Goal: Task Accomplishment & Management: Manage account settings

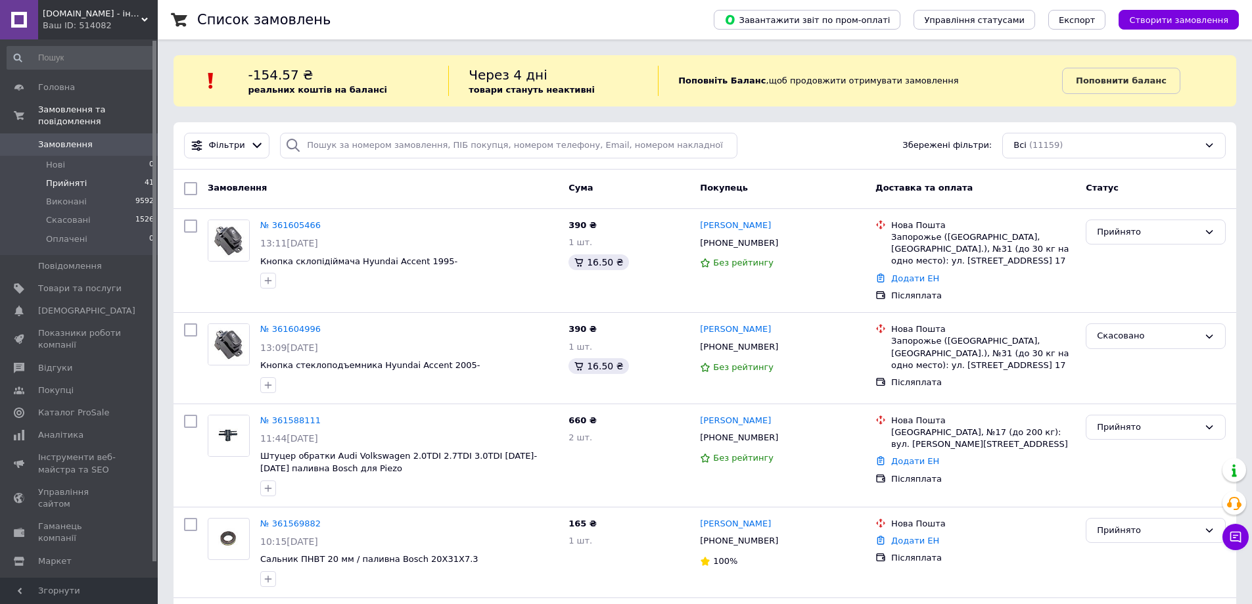
click at [61, 177] on span "Прийняті" at bounding box center [66, 183] width 41 height 12
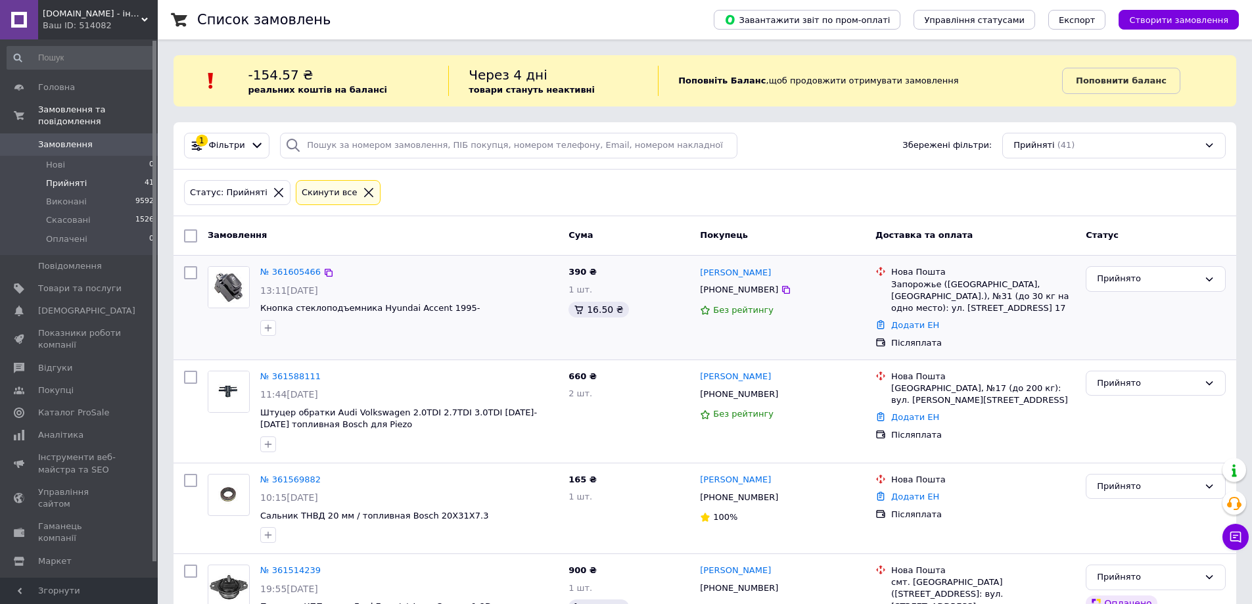
click at [185, 313] on div at bounding box center [191, 307] width 24 height 93
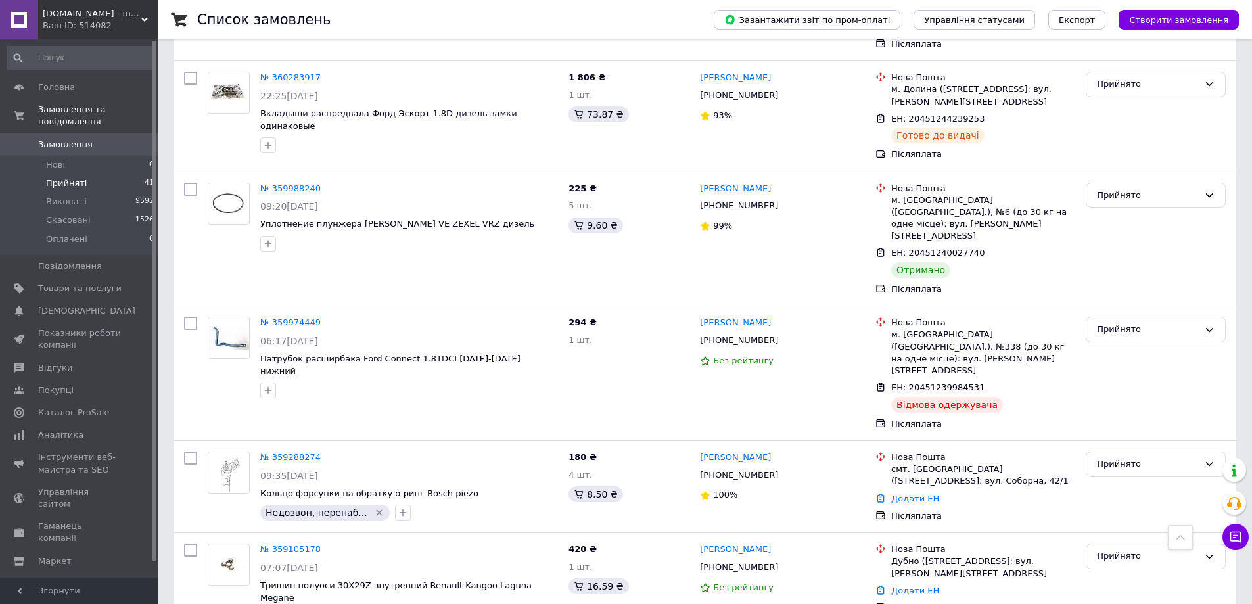
scroll to position [3745, 0]
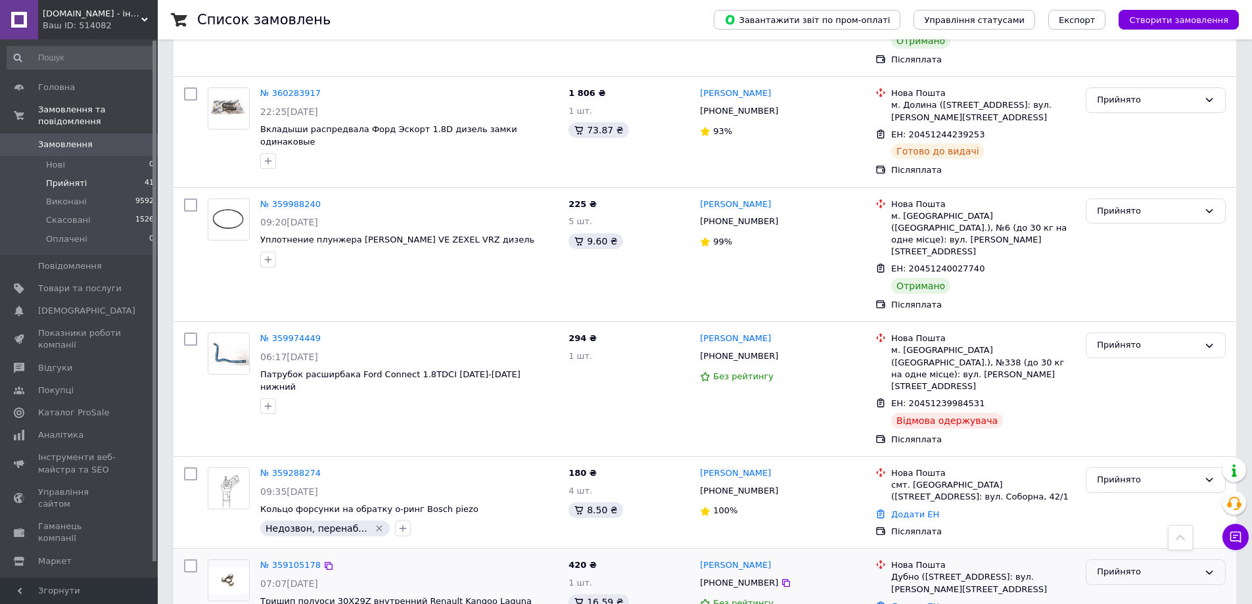
click at [1108, 565] on div "Прийнято" at bounding box center [1148, 572] width 102 height 14
click at [1107, 588] on li "Виконано" at bounding box center [1155, 600] width 139 height 24
click at [1117, 473] on div "Прийнято" at bounding box center [1148, 480] width 102 height 14
click at [1115, 496] on li "Виконано" at bounding box center [1155, 508] width 139 height 24
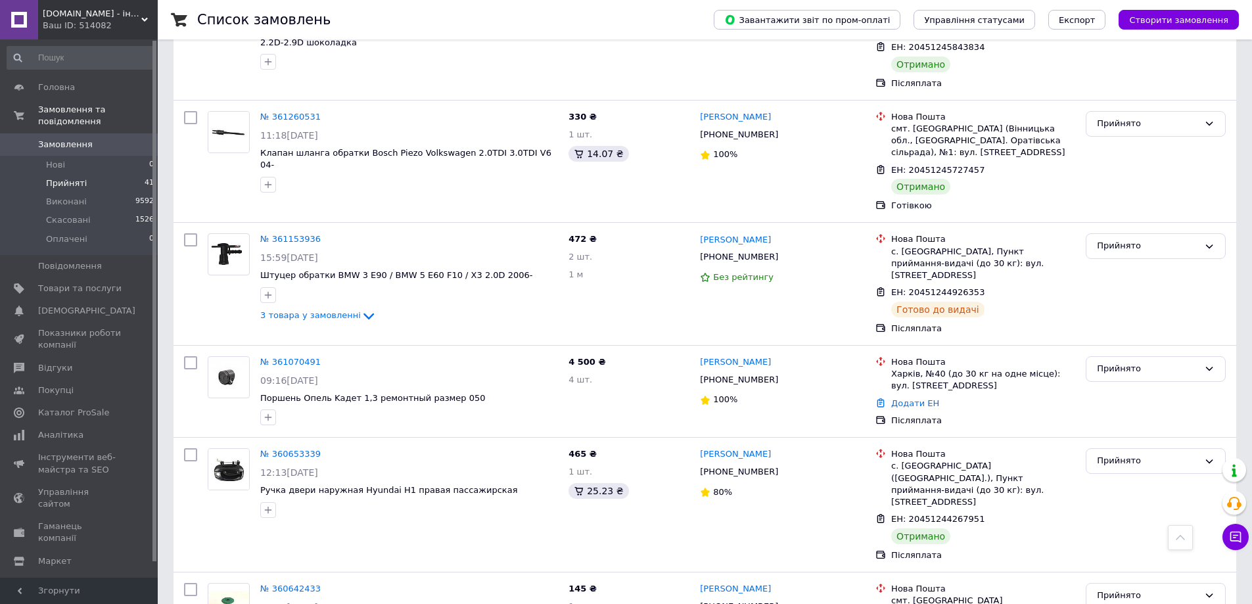
scroll to position [2628, 0]
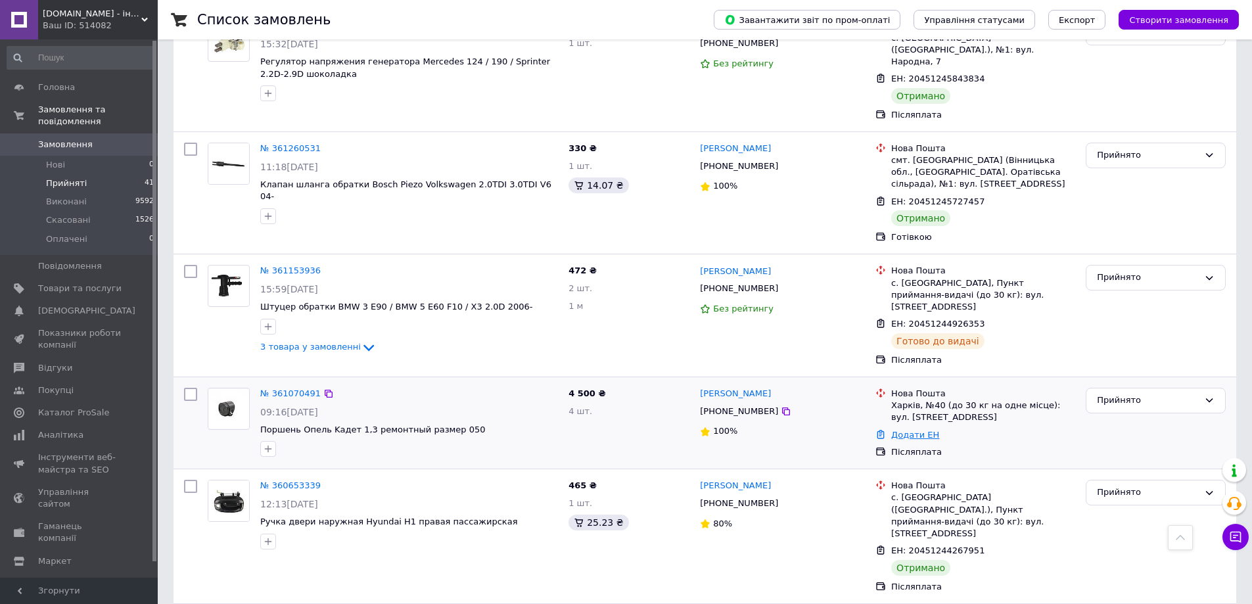
click at [915, 430] on link "Додати ЕН" at bounding box center [915, 435] width 48 height 10
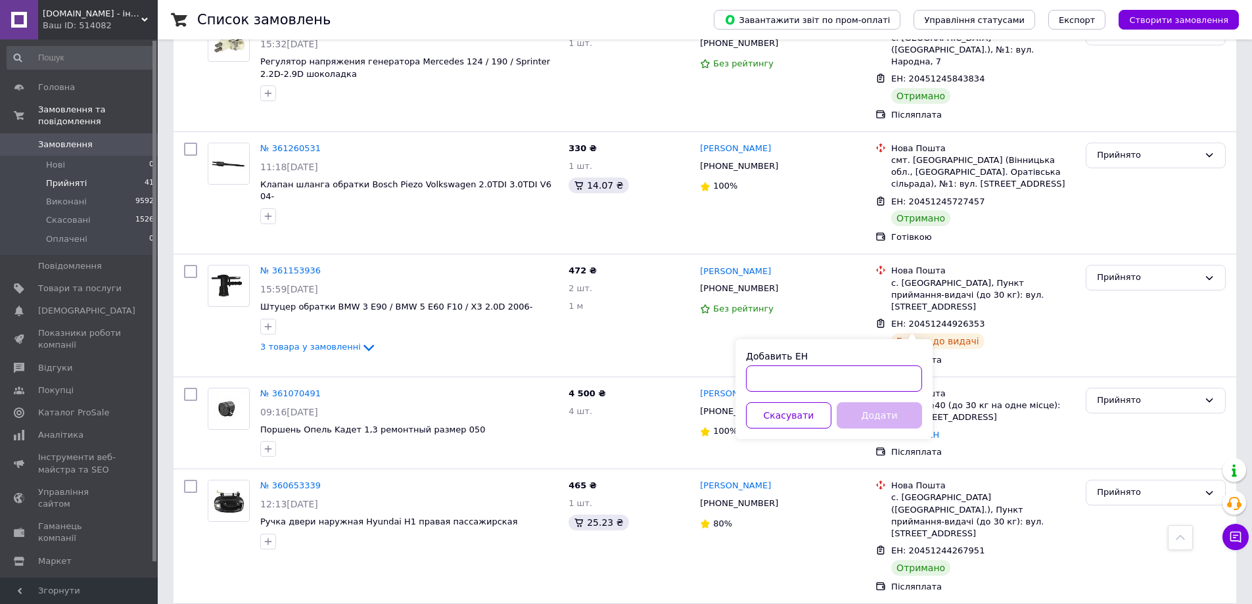
click at [787, 380] on input "Добавить ЕН" at bounding box center [834, 378] width 176 height 26
type input "59001453157918"
click at [868, 412] on button "Додати" at bounding box center [879, 415] width 85 height 26
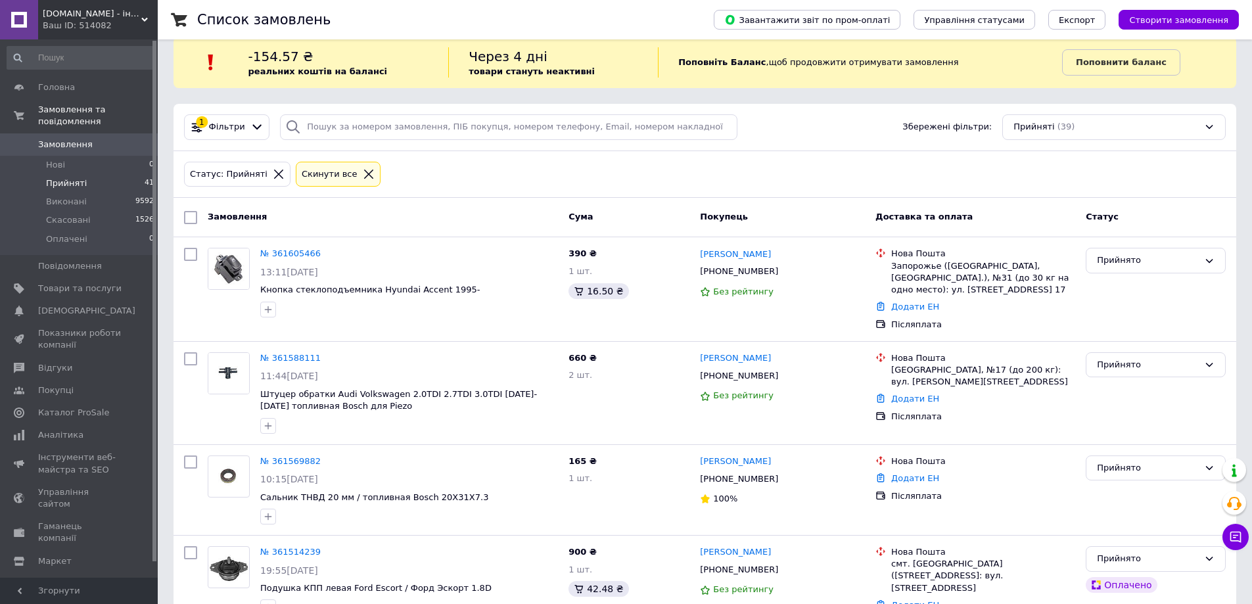
scroll to position [0, 0]
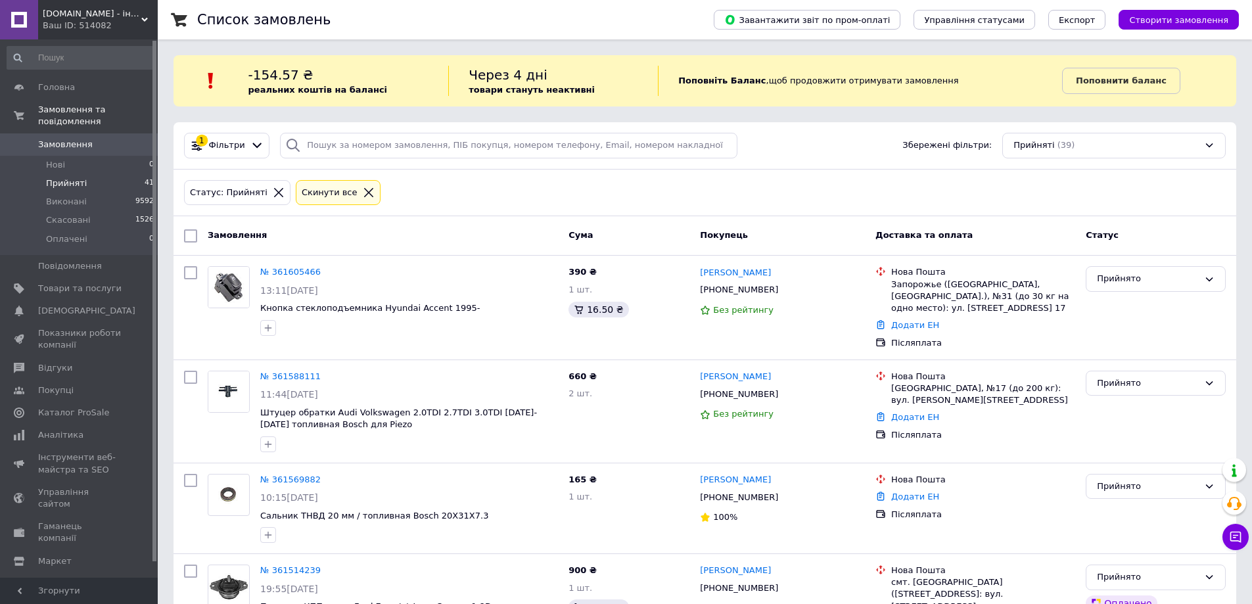
click at [71, 139] on span "Замовлення" at bounding box center [65, 145] width 55 height 12
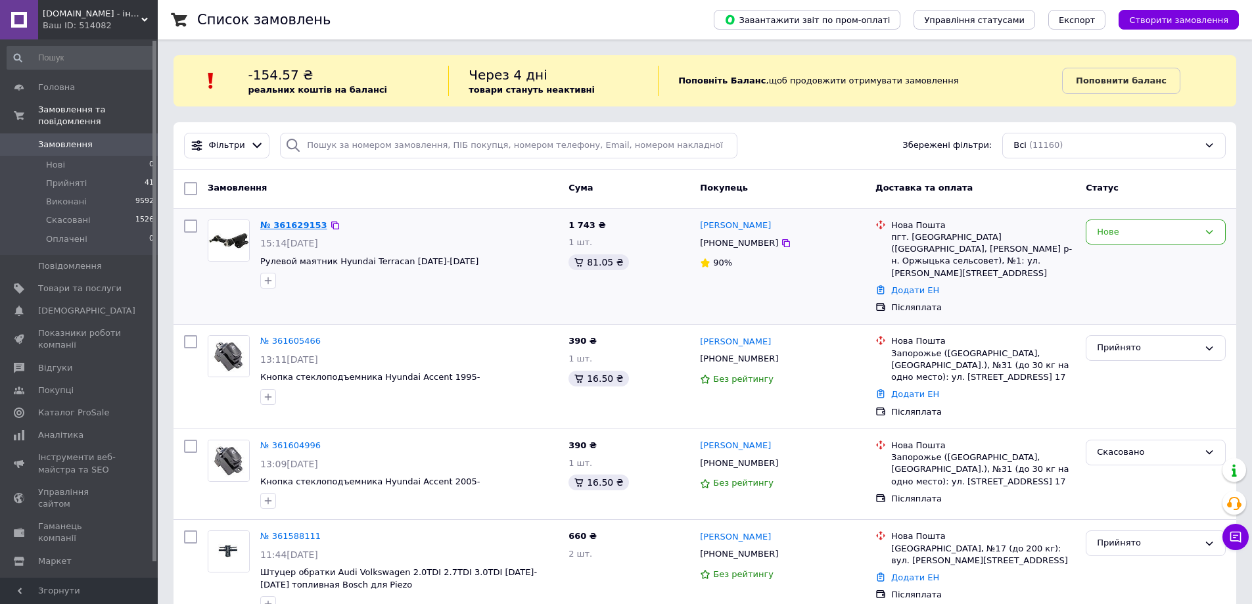
click at [294, 226] on link "№ 361629153" at bounding box center [293, 225] width 67 height 10
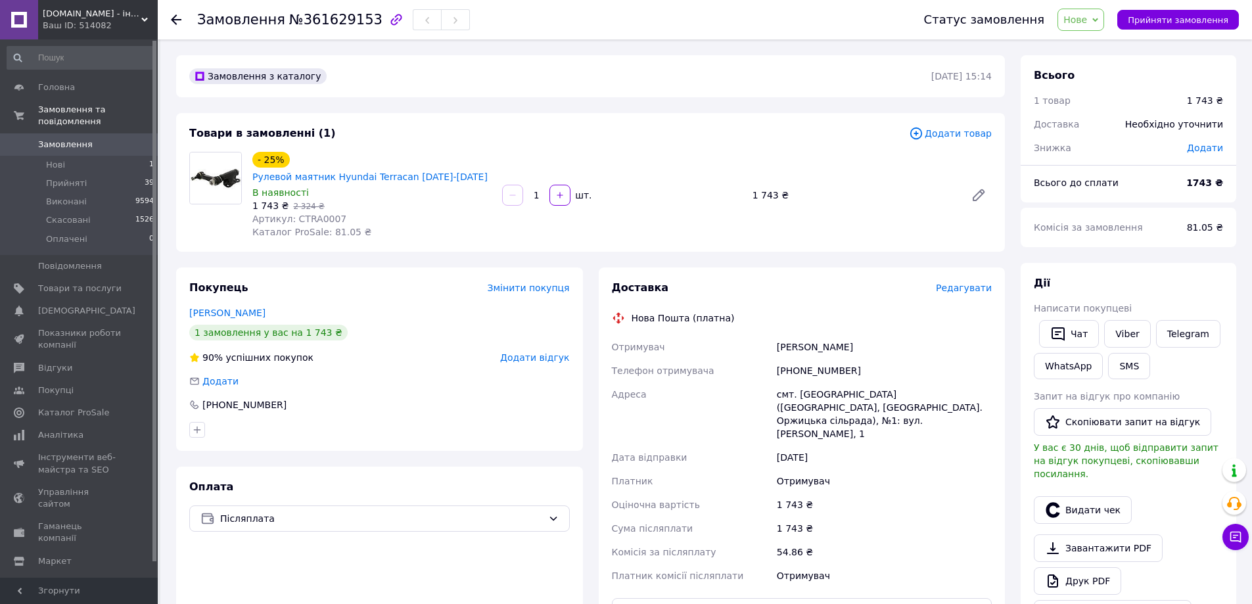
click at [312, 214] on span "Артикул: CTRA0007" at bounding box center [299, 219] width 94 height 11
copy span "CTRA0007"
drag, startPoint x: 354, startPoint y: 567, endPoint x: 356, endPoint y: 553, distance: 14.0
click at [354, 567] on div "Оплата Післяплата" at bounding box center [379, 597] width 407 height 261
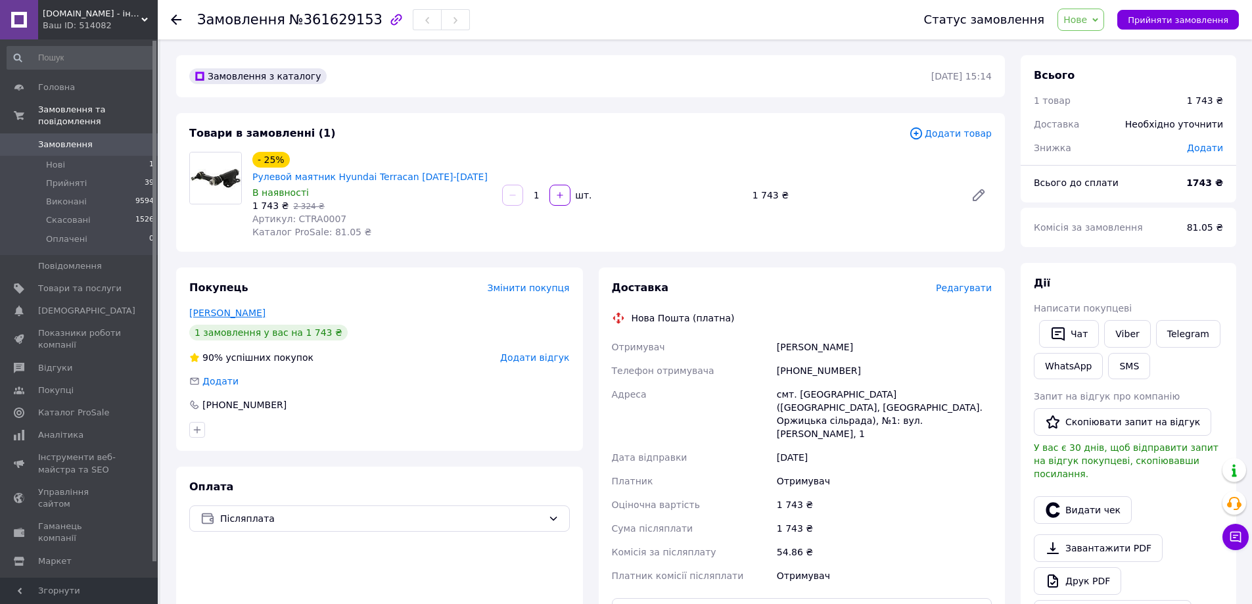
click at [237, 308] on link "[PERSON_NAME]" at bounding box center [227, 313] width 76 height 11
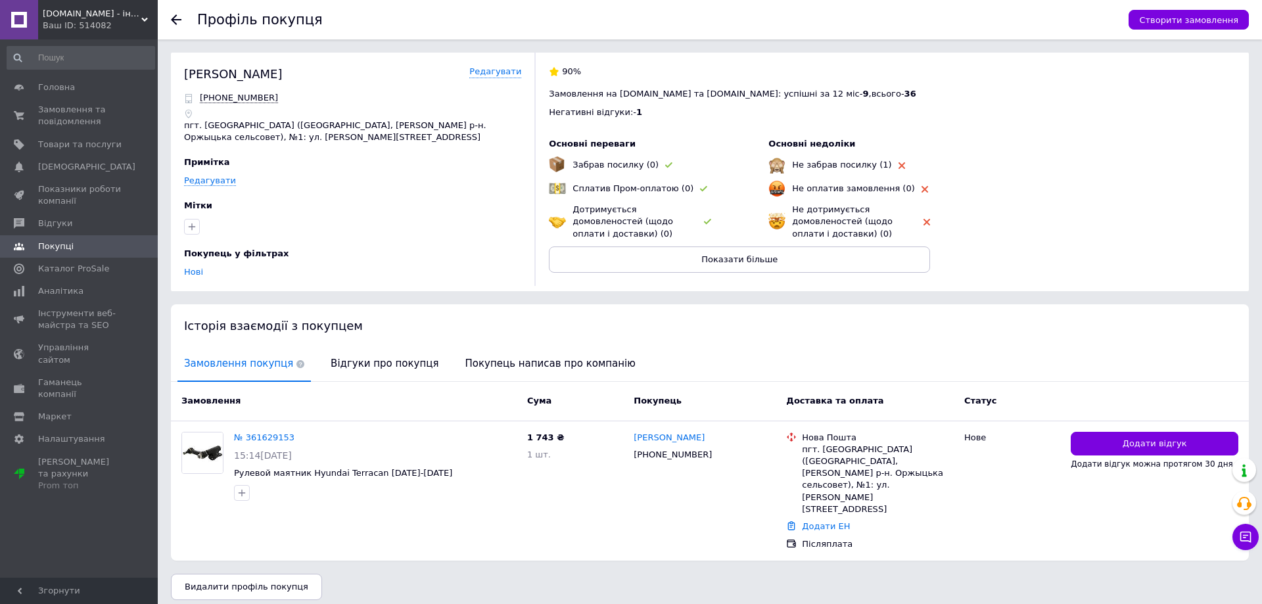
click at [168, 17] on div "Профіль покупця Створити замовлення" at bounding box center [710, 19] width 1104 height 39
click at [174, 20] on use at bounding box center [176, 19] width 11 height 11
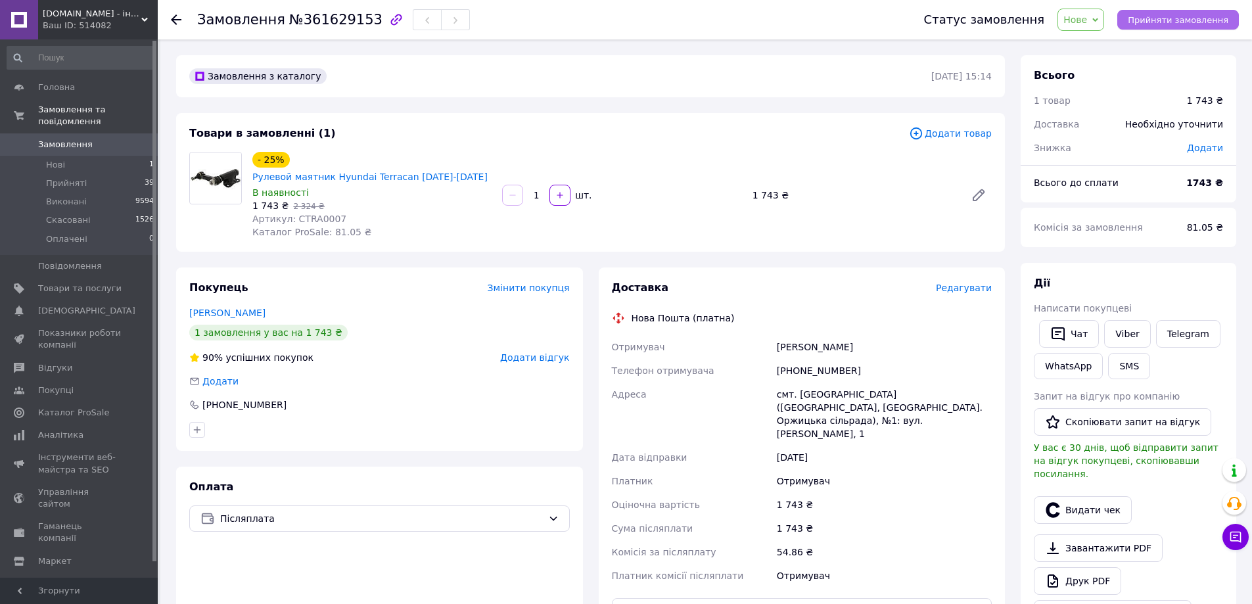
click at [1162, 21] on span "Прийняти замовлення" at bounding box center [1178, 20] width 101 height 10
click at [169, 25] on div "Замовлення №361629153 Статус замовлення Прийнято Виконано Скасовано Оплачено За…" at bounding box center [705, 19] width 1094 height 39
click at [63, 139] on span "Замовлення" at bounding box center [65, 145] width 55 height 12
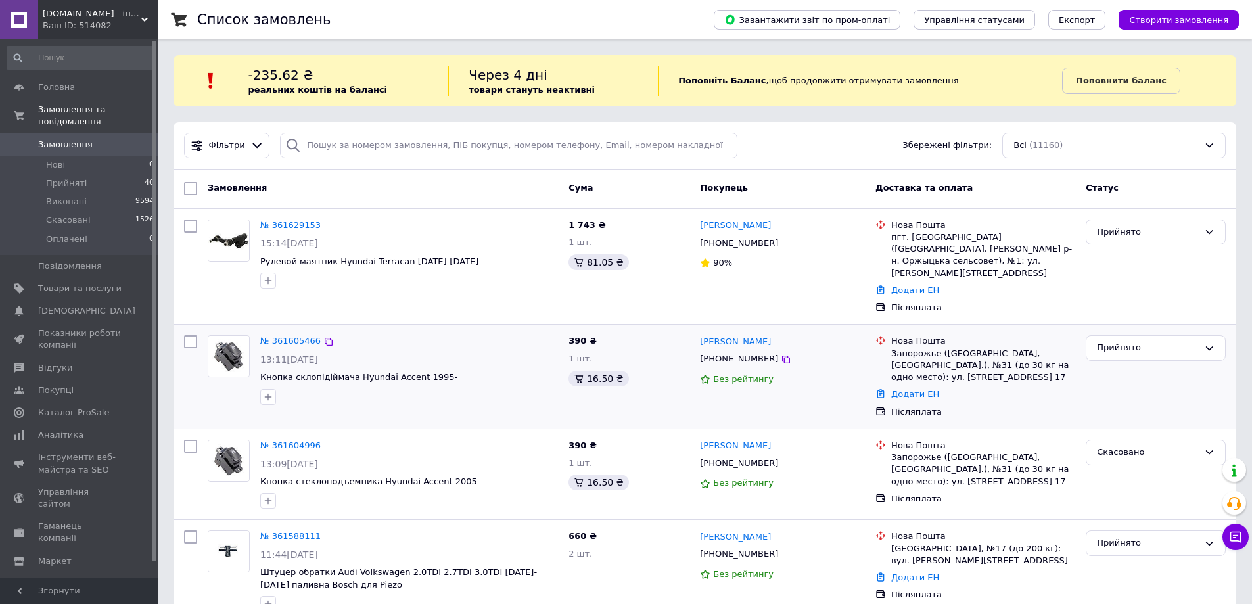
click at [187, 369] on div at bounding box center [191, 376] width 24 height 93
